Goal: Task Accomplishment & Management: Manage account settings

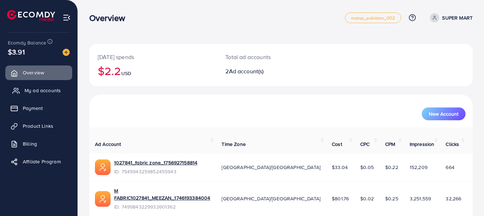
click at [48, 92] on span "My ad accounts" at bounding box center [43, 90] width 36 height 7
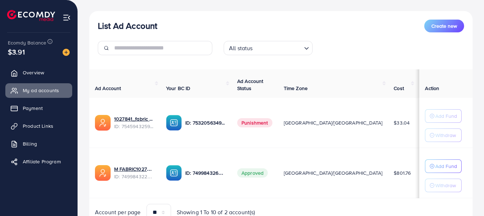
scroll to position [76, 0]
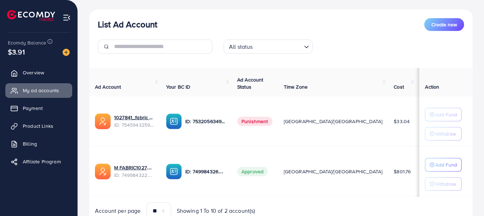
click at [256, 125] on span "Punishment" at bounding box center [254, 121] width 35 height 9
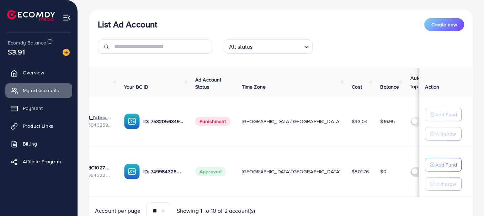
scroll to position [0, 0]
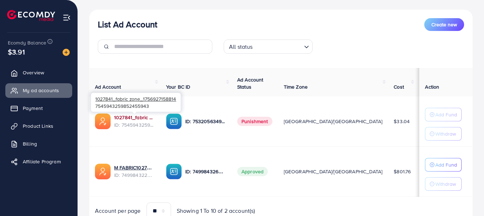
click at [131, 120] on link "1027841_fabric zone_1756927158814" at bounding box center [134, 117] width 41 height 7
click at [133, 127] on span "ID: 7545943259852455943" at bounding box center [134, 124] width 41 height 7
click at [127, 104] on div "1027841_fabric zone_1756927158814 7545943259852455943" at bounding box center [136, 102] width 90 height 19
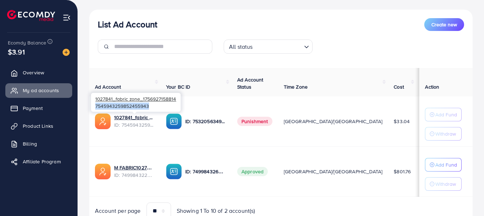
click at [127, 104] on div "1027841_fabric zone_1756927158814 7545943259852455943" at bounding box center [136, 102] width 90 height 19
copy div "7545943259852455943"
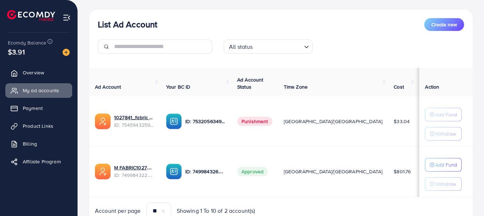
click at [422, 125] on span "$16.95" at bounding box center [429, 121] width 15 height 7
